Goal: Use online tool/utility

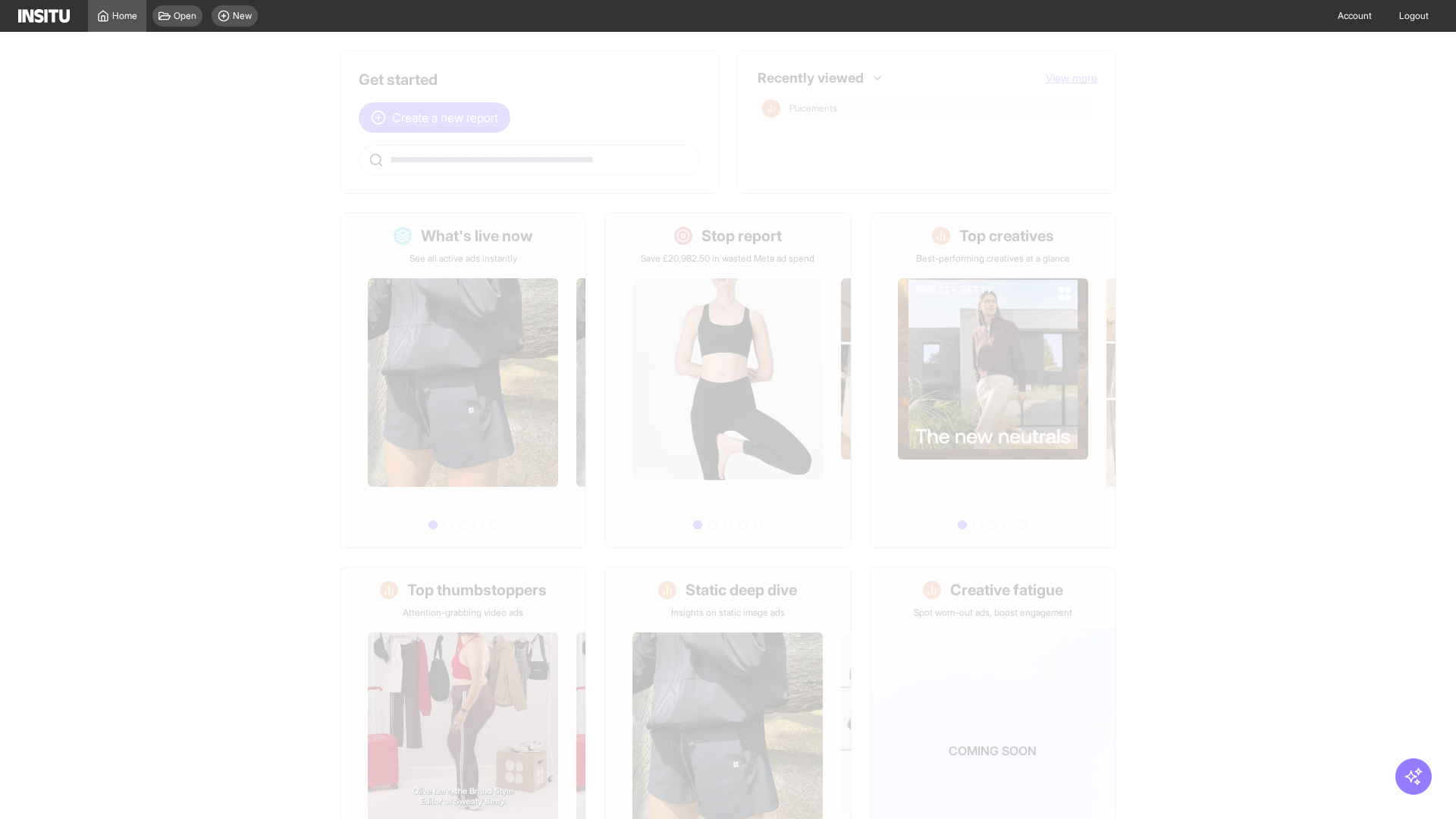
scroll to position [71, 0]
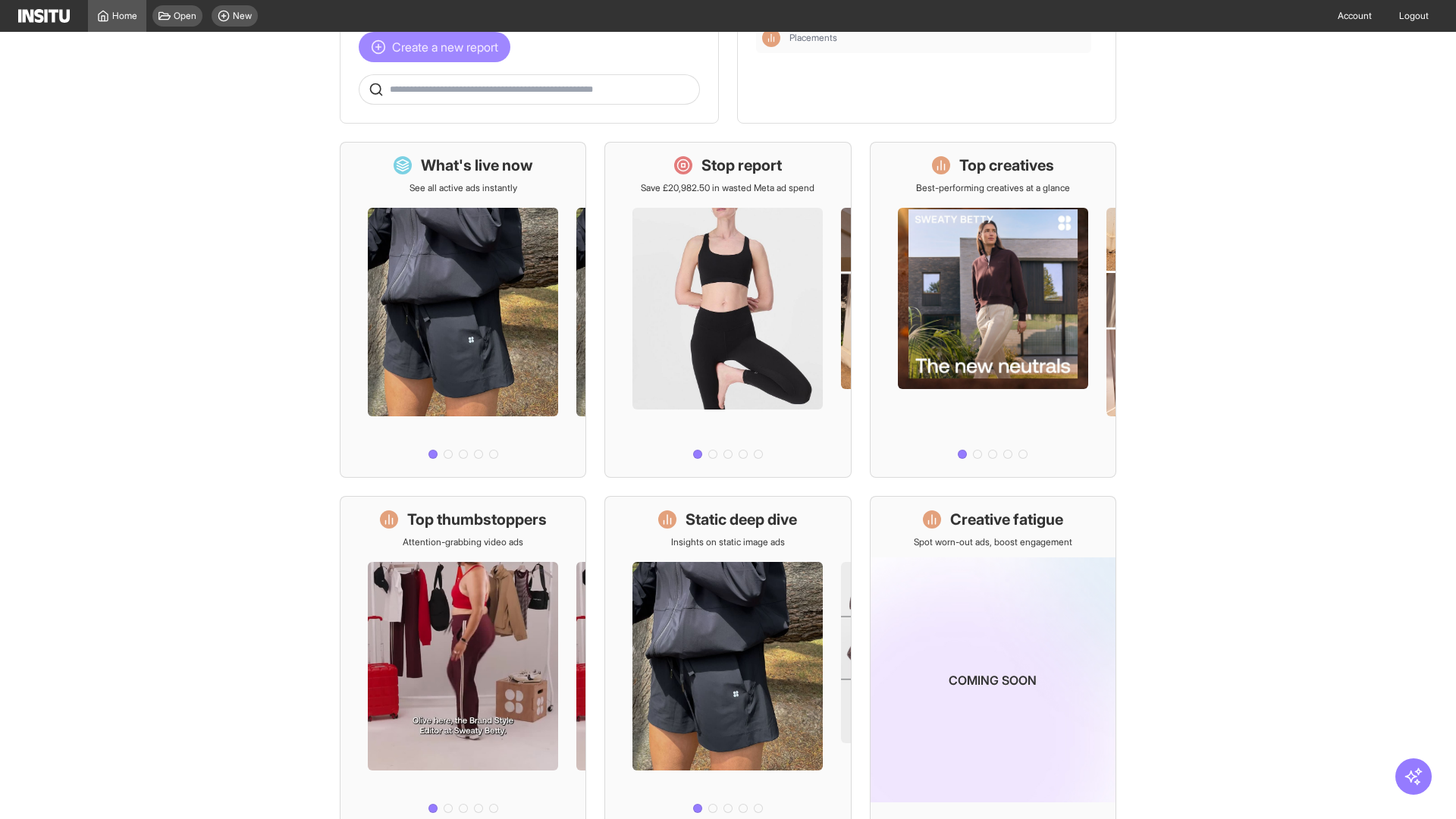
click at [439, 47] on span "Create a new report" at bounding box center [445, 47] width 106 height 18
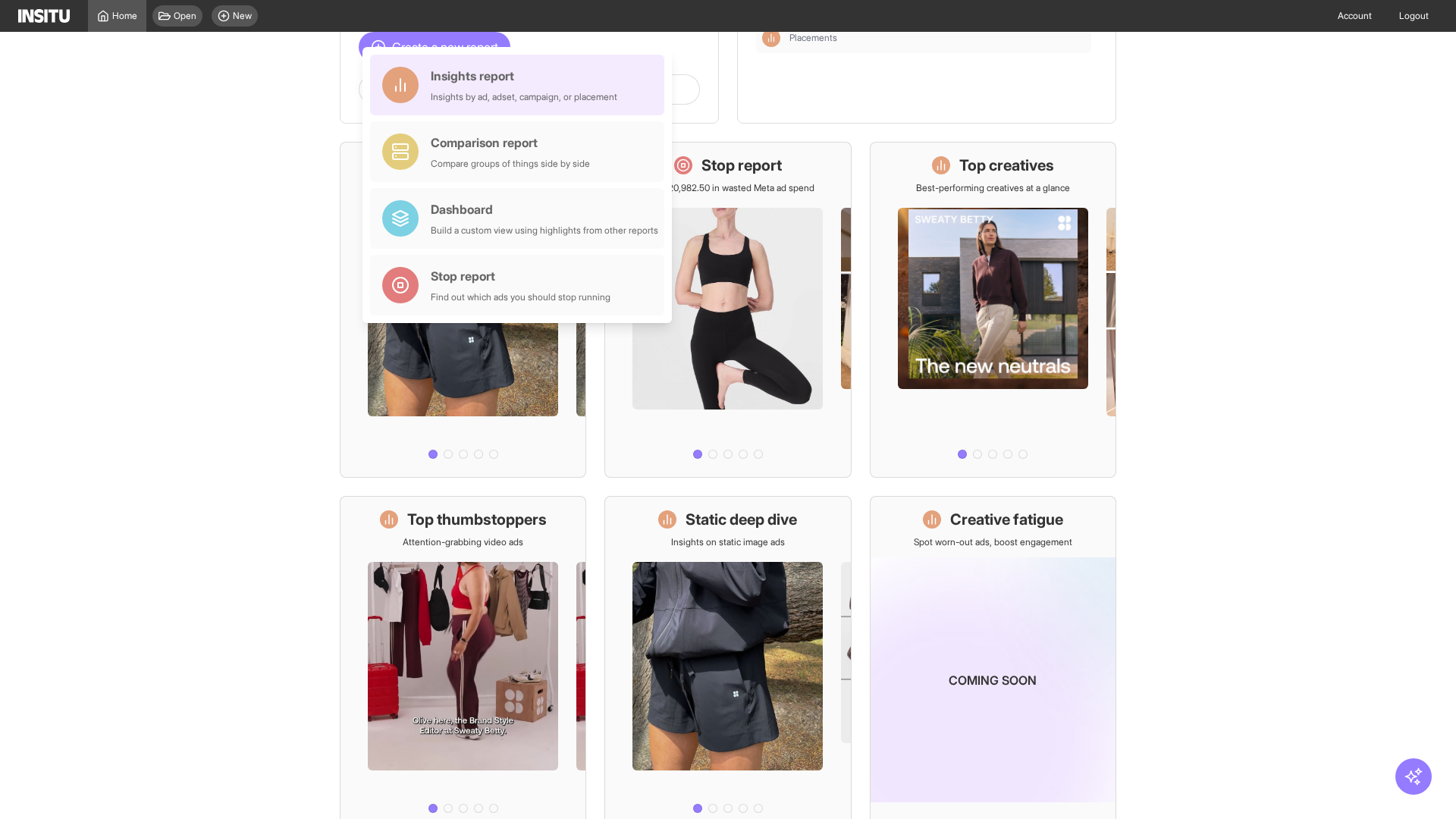
click at [521, 85] on div "Insights report Insights by ad, adset, campaign, or placement" at bounding box center [524, 84] width 187 height 36
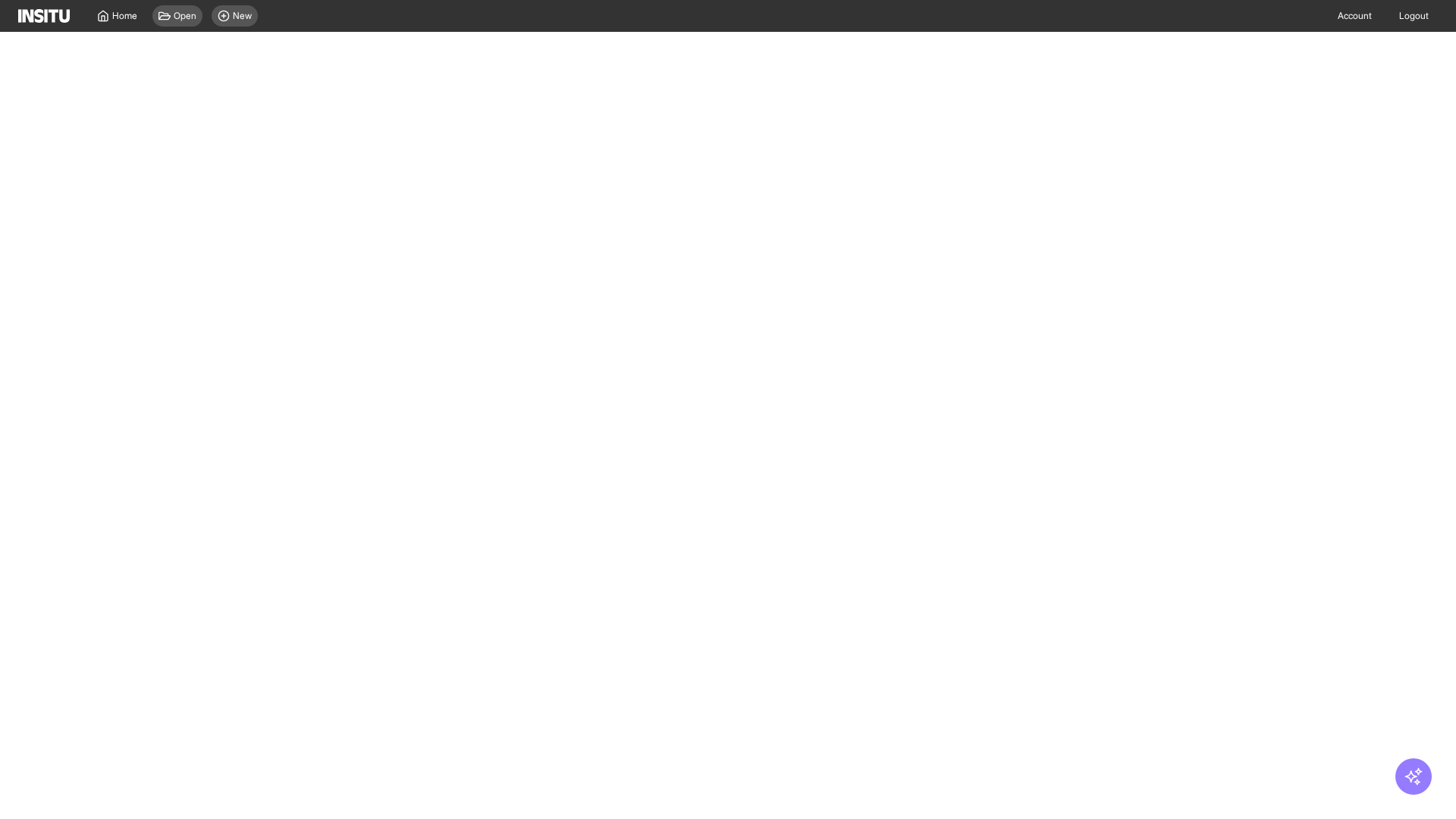
select select "**"
